Goal: Task Accomplishment & Management: Complete application form

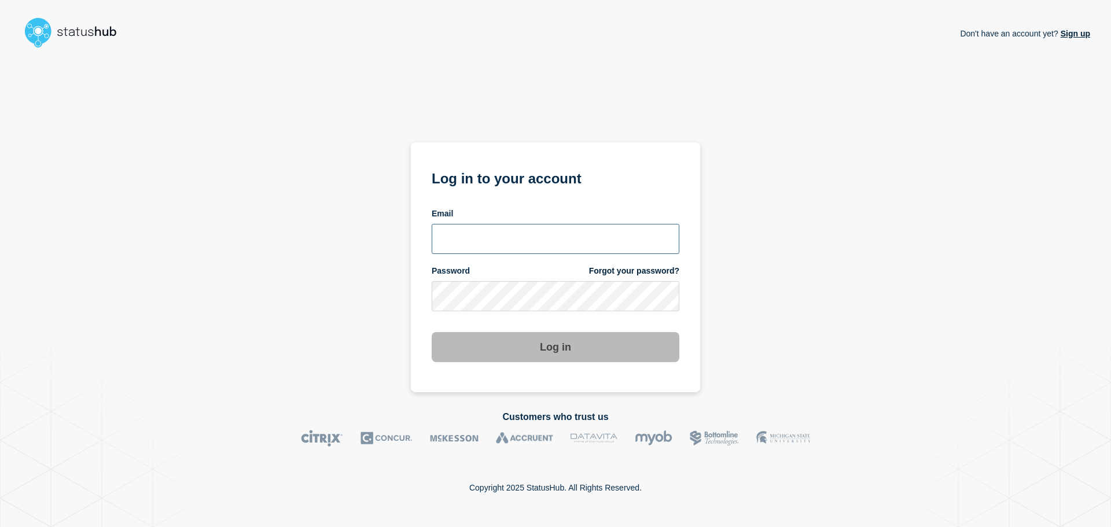
type input "[PERSON_NAME][EMAIL_ADDRESS][PERSON_NAME][DOMAIN_NAME]"
click at [560, 352] on button "Log in" at bounding box center [556, 347] width 248 height 30
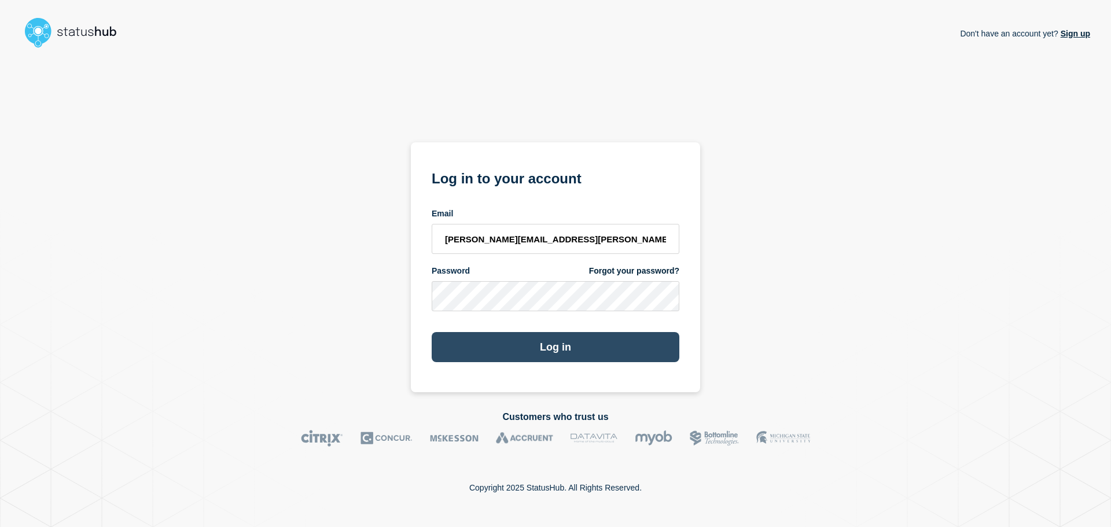
click at [560, 348] on button "Log in" at bounding box center [556, 347] width 248 height 30
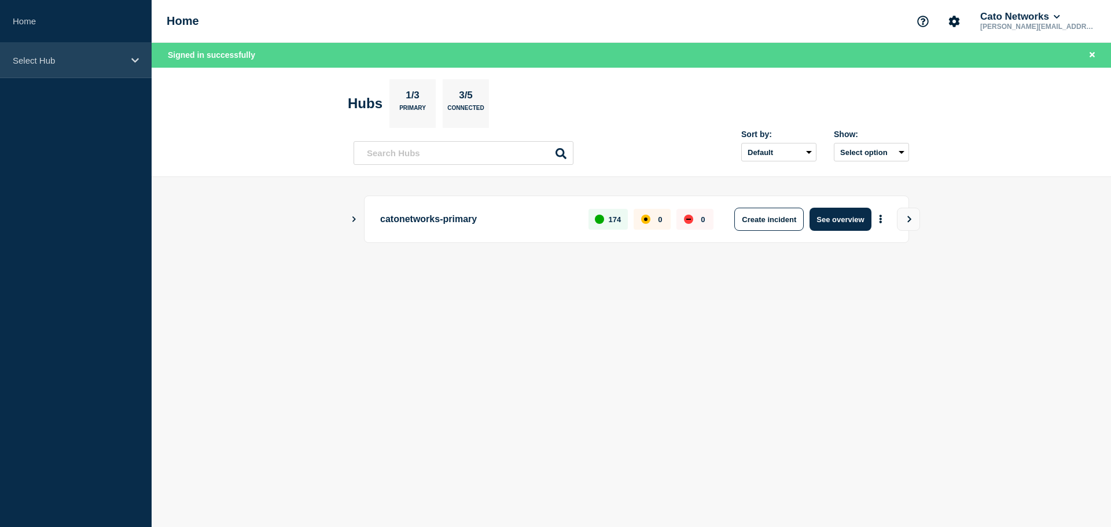
click at [68, 57] on p "Select Hub" at bounding box center [68, 61] width 111 height 10
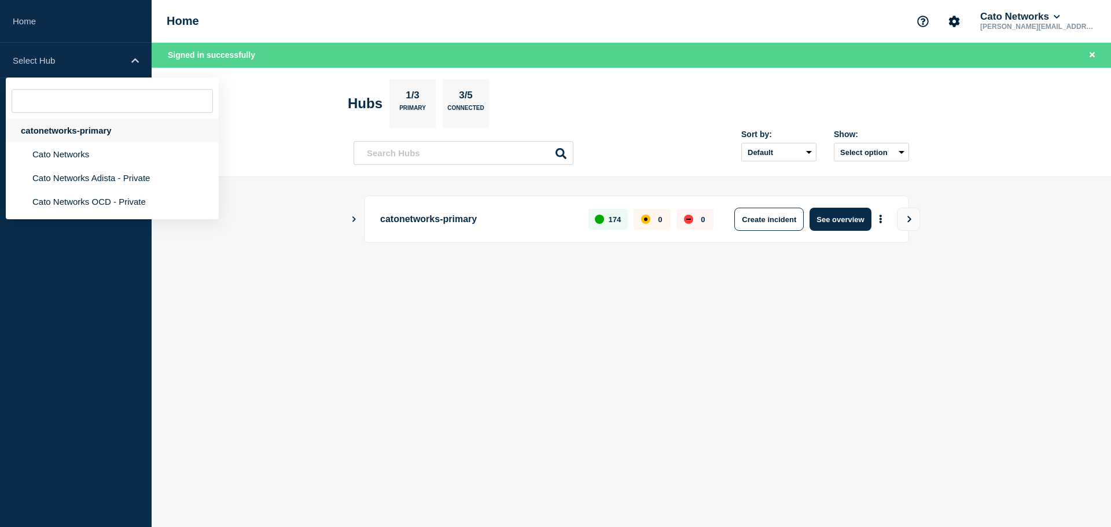
click at [78, 132] on div "catonetworks-primary" at bounding box center [112, 131] width 213 height 24
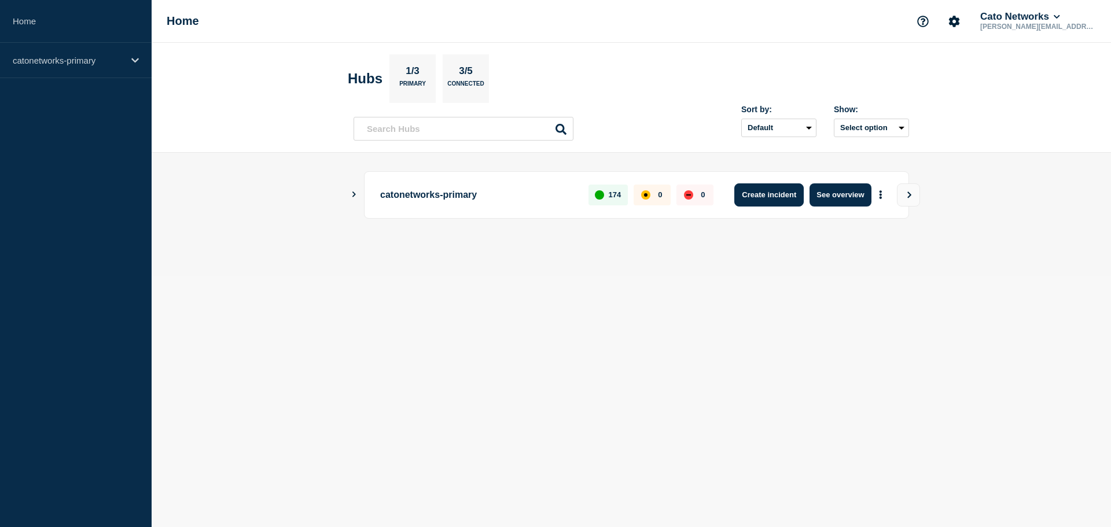
click at [749, 197] on button "Create incident" at bounding box center [768, 194] width 69 height 23
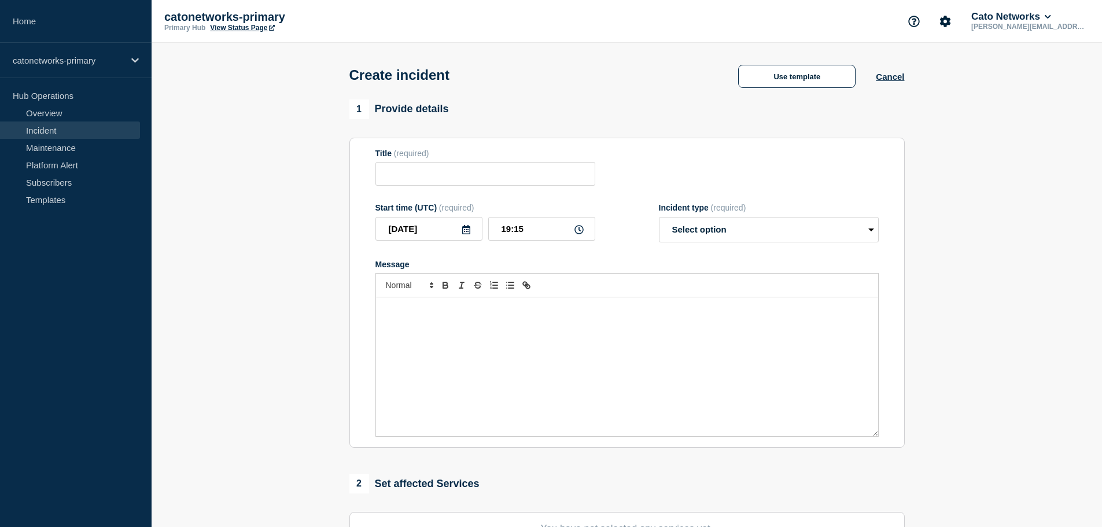
click at [773, 201] on form "Title (required) Start time (UTC) (required) 2025-09-06 19:15 Incident type (re…" at bounding box center [626, 293] width 503 height 289
click at [775, 72] on button "Use template" at bounding box center [796, 76] width 117 height 23
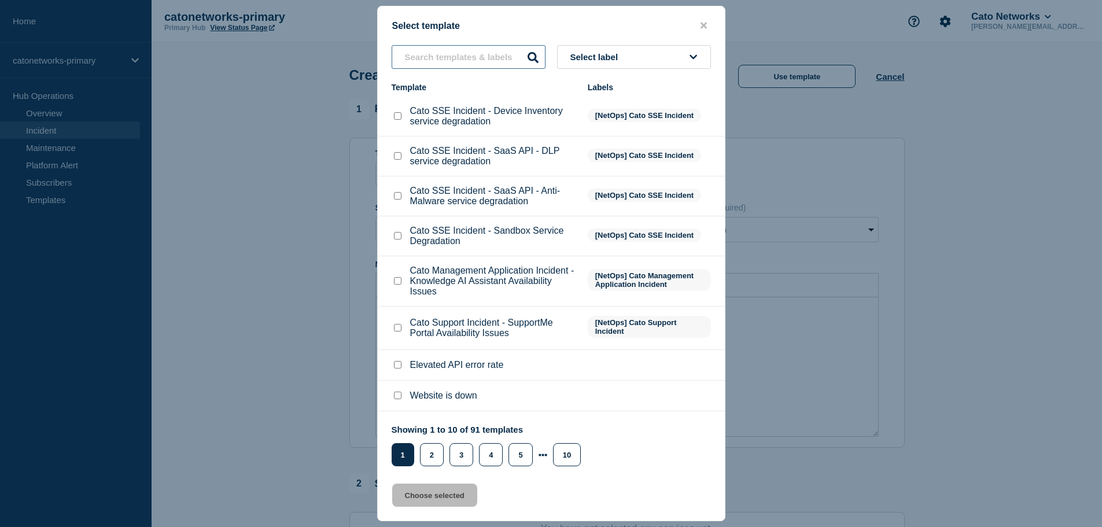
click at [444, 54] on input "text" at bounding box center [469, 57] width 154 height 24
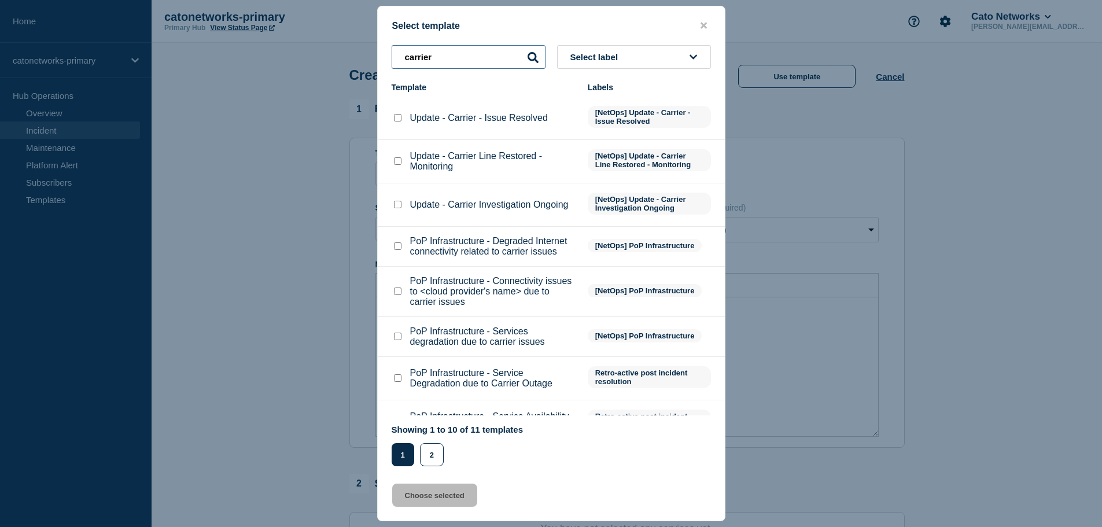
drag, startPoint x: 437, startPoint y: 57, endPoint x: 297, endPoint y: 40, distance: 141.6
click at [314, 43] on div "Select template carrier Select label Template Labels Update - Carrier - Issue R…" at bounding box center [551, 263] width 1102 height 527
paste input "PoP Infrastructure - Services degradation due to carrier issues"
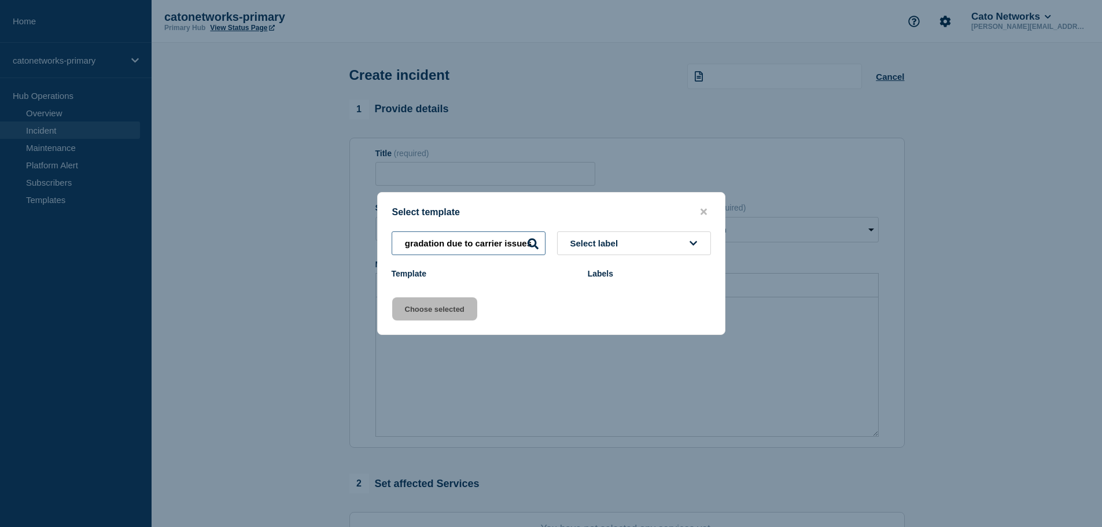
drag, startPoint x: 468, startPoint y: 242, endPoint x: 478, endPoint y: 230, distance: 16.1
click at [468, 241] on input "PoP Infrastructure - Services degradation due to carrier issues" at bounding box center [469, 243] width 154 height 24
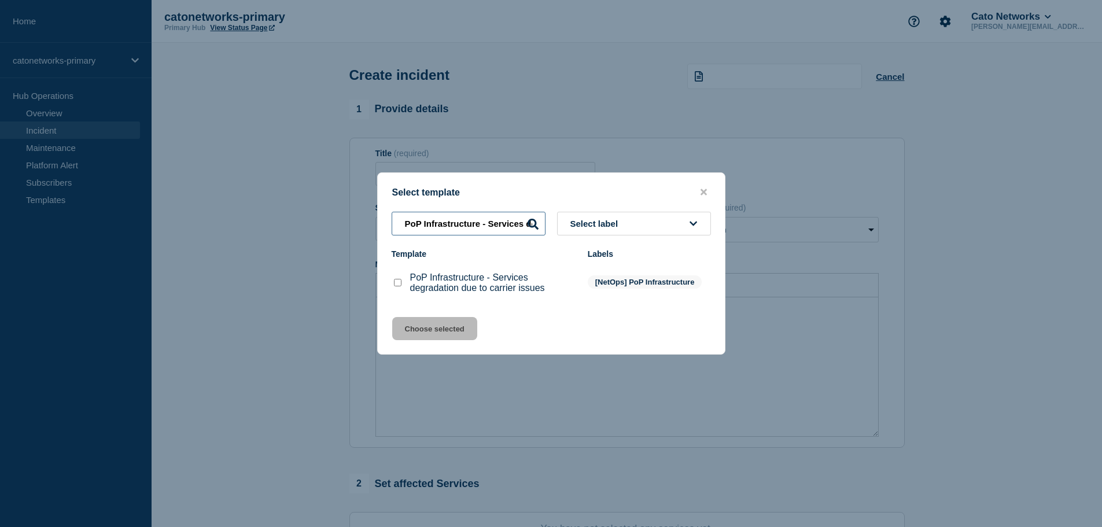
type input "PoP Infrastructure - Services degradation due to carrier issues"
click at [397, 285] on input "PoP Infrastructure - Services degradation due to carrier issues checkbox" at bounding box center [398, 283] width 8 height 8
checkbox input "true"
drag, startPoint x: 430, startPoint y: 327, endPoint x: 606, endPoint y: 305, distance: 177.2
click at [430, 328] on button "Choose selected" at bounding box center [434, 328] width 85 height 23
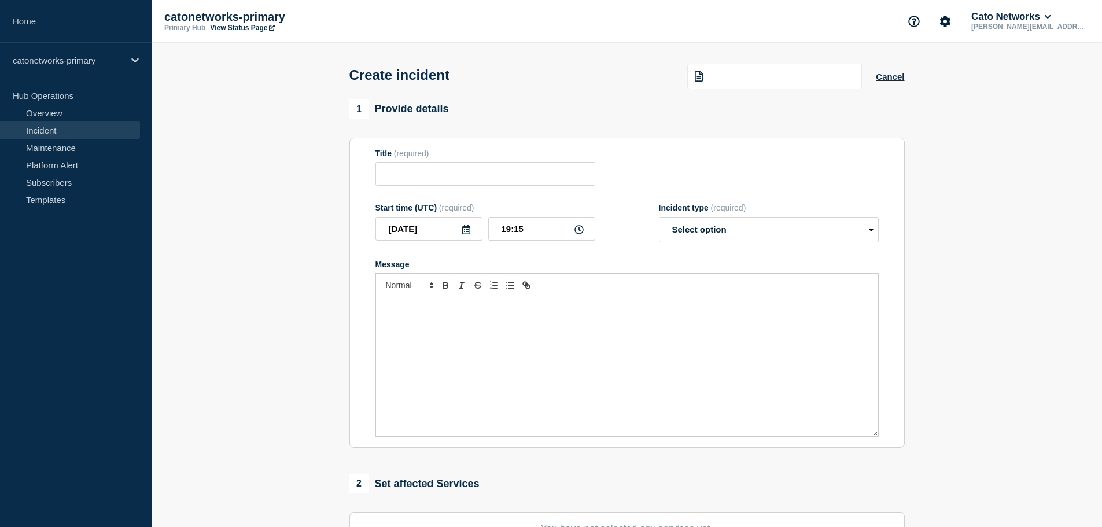
type input "PoP Infrastructure - Services degradation due to carrier issues"
select select "investigating"
radio input "false"
radio input "true"
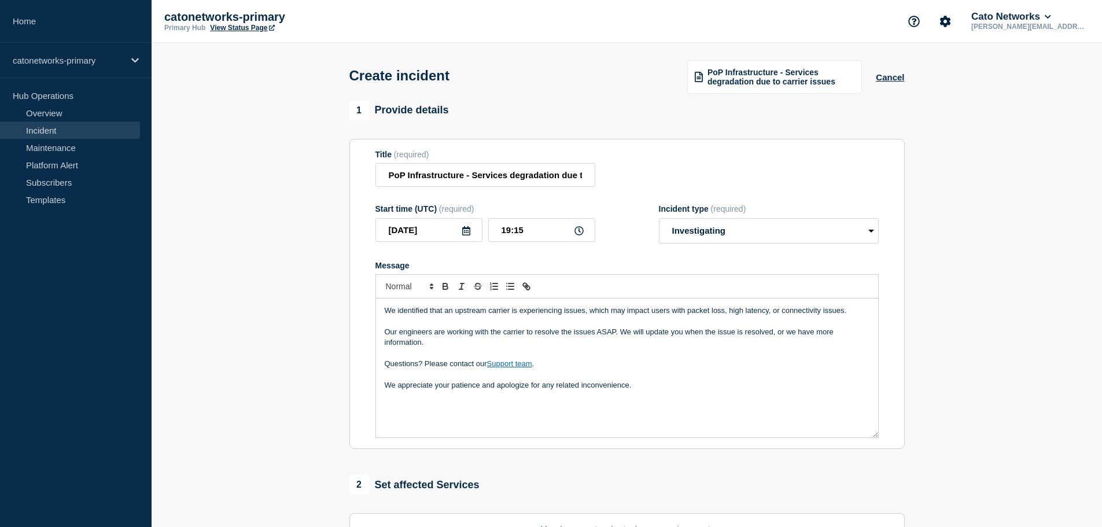
drag, startPoint x: 644, startPoint y: 389, endPoint x: 668, endPoint y: 374, distance: 28.1
click at [647, 387] on p "We appreciate your patience and apologize for any related inconvenience." at bounding box center [627, 385] width 485 height 10
click at [579, 233] on icon at bounding box center [578, 230] width 9 height 9
click at [511, 227] on input "19:15" at bounding box center [541, 230] width 107 height 24
type input "16:20"
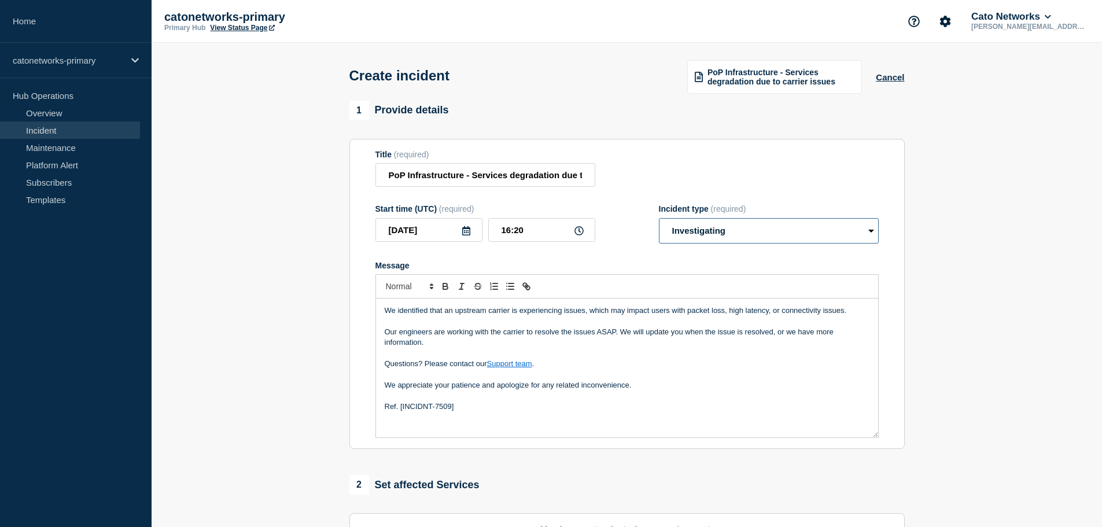
click at [720, 236] on select "Select option Investigating Identified Monitoring" at bounding box center [769, 230] width 220 height 25
click at [659, 219] on select "Select option Investigating Identified Monitoring" at bounding box center [769, 230] width 220 height 25
click at [606, 371] on p "Message" at bounding box center [627, 375] width 485 height 10
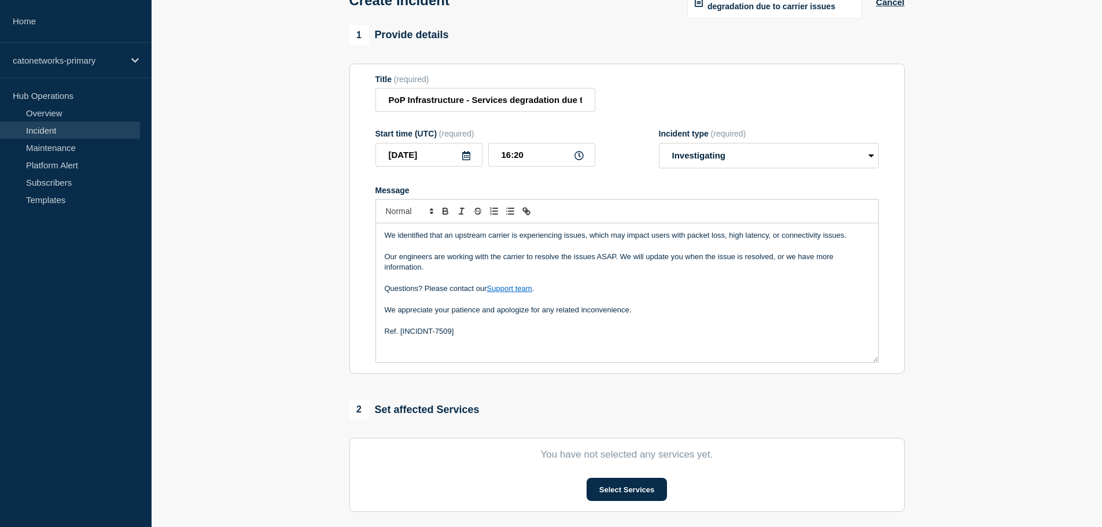
scroll to position [231, 0]
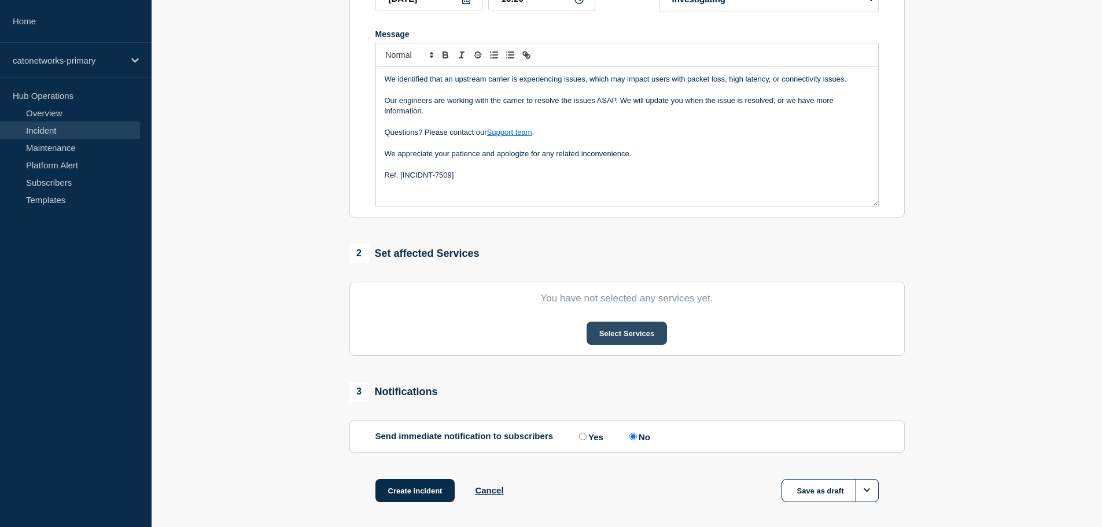
click at [623, 334] on button "Select Services" at bounding box center [627, 333] width 80 height 23
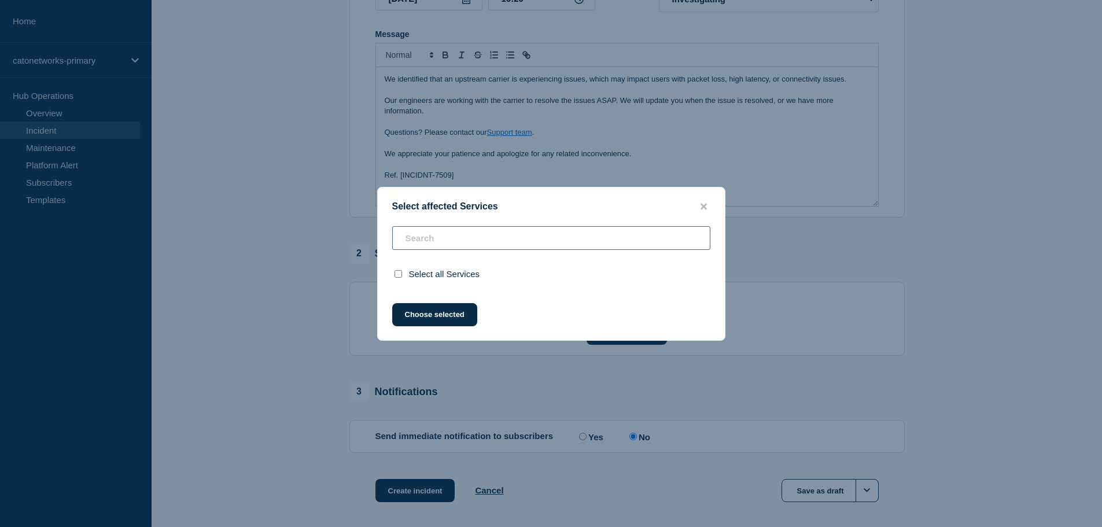
click at [482, 244] on div "Select all Services" at bounding box center [551, 257] width 347 height 62
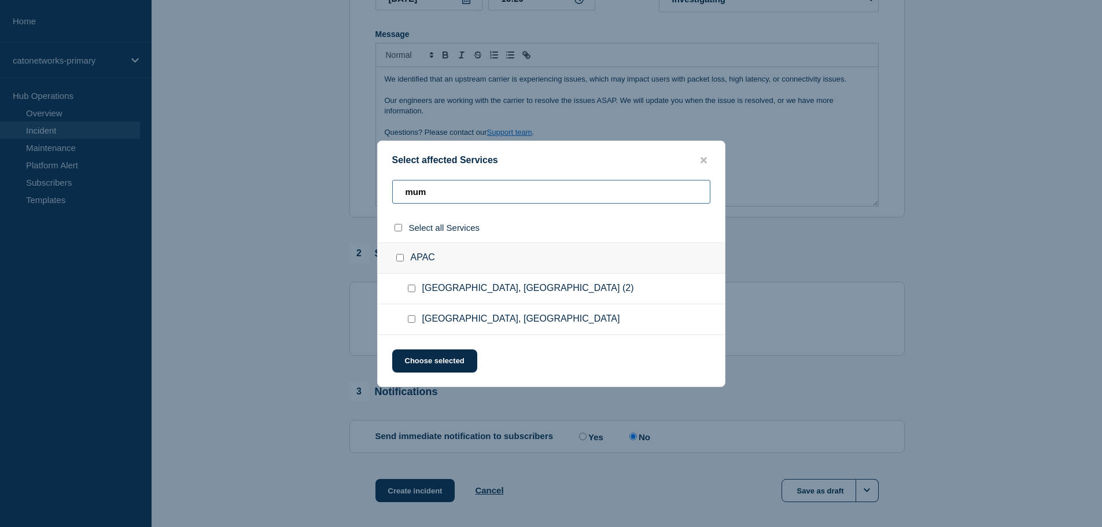
type input "mum"
click at [438, 322] on span "Mumbai, India" at bounding box center [521, 320] width 198 height 12
click at [413, 319] on input "Mumbai, India checkbox" at bounding box center [412, 319] width 8 height 8
checkbox input "true"
click at [441, 364] on button "Choose selected" at bounding box center [434, 360] width 85 height 23
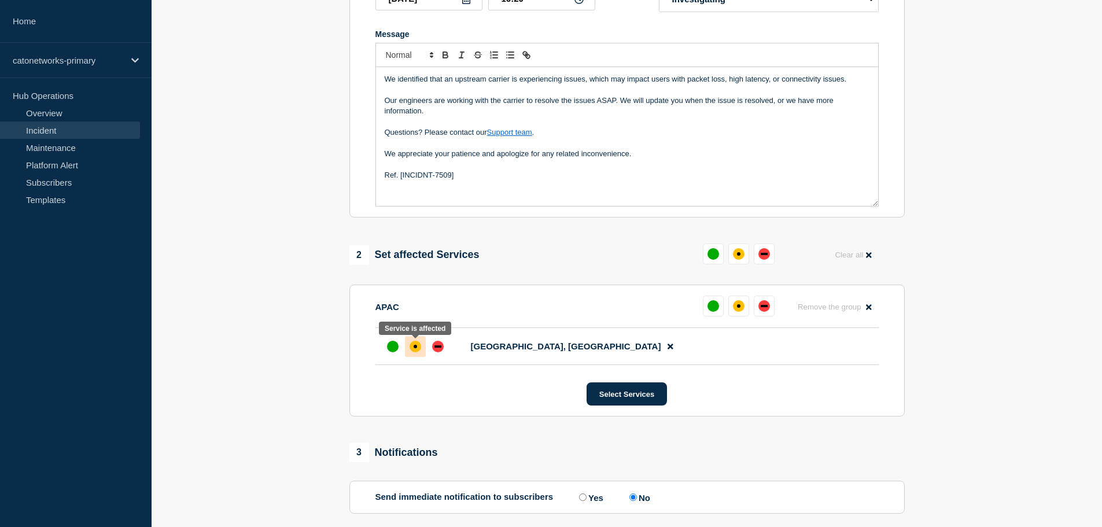
click at [413, 351] on div "affected" at bounding box center [416, 347] width 12 height 12
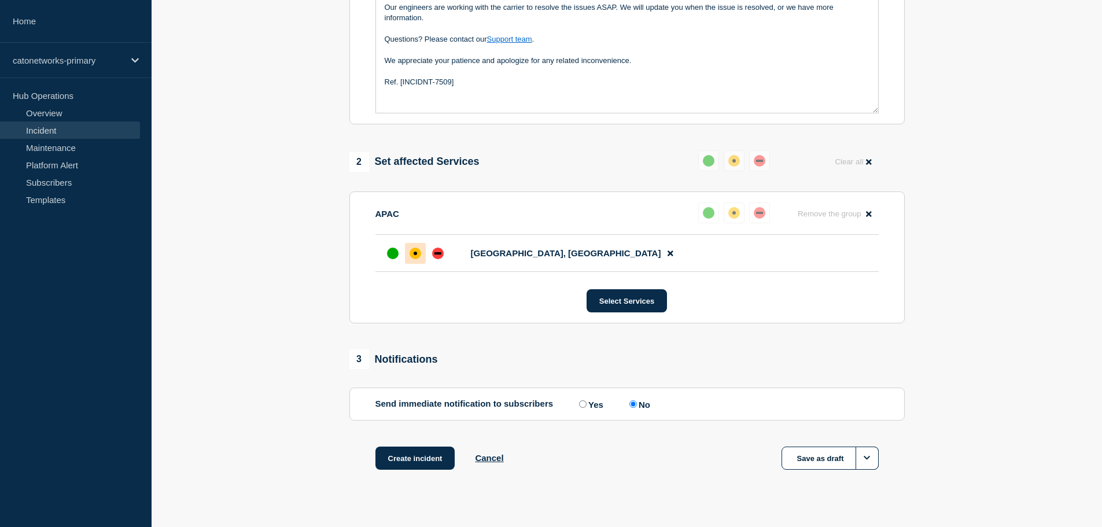
scroll to position [344, 0]
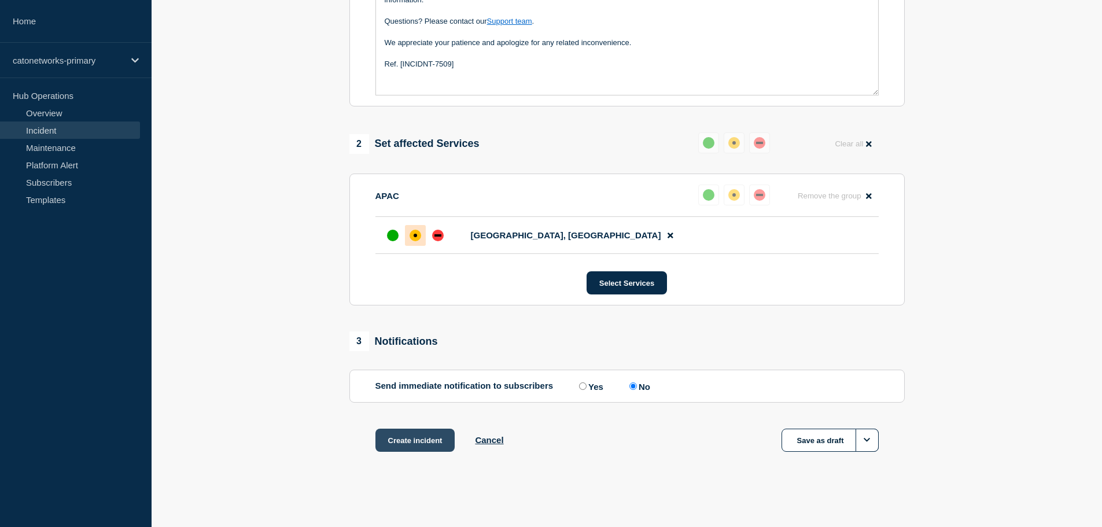
click at [411, 443] on button "Create incident" at bounding box center [415, 440] width 80 height 23
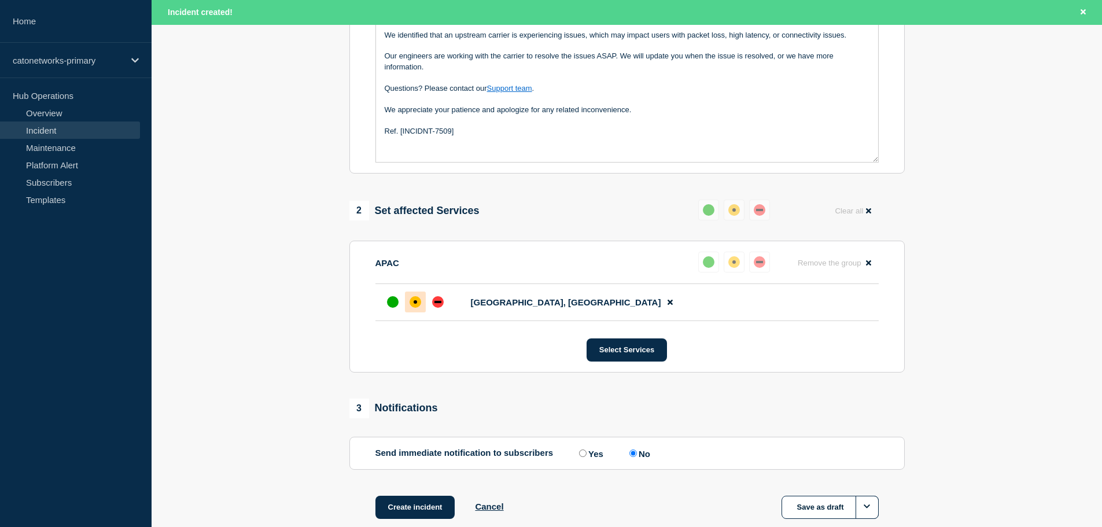
scroll to position [196, 0]
